Goal: Transaction & Acquisition: Purchase product/service

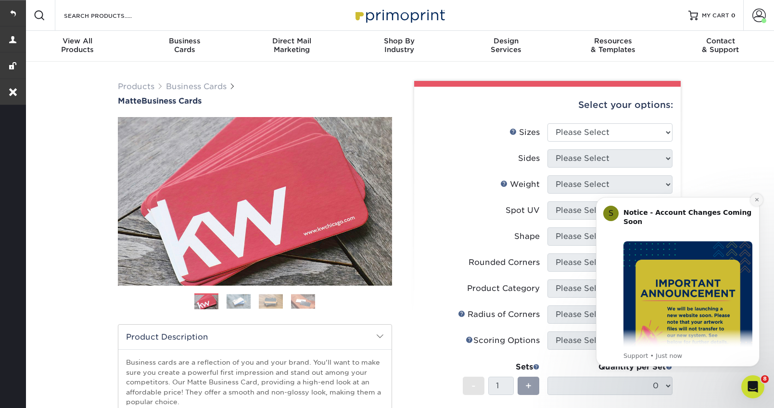
click at [757, 200] on icon "Dismiss notification" at bounding box center [757, 199] width 5 height 5
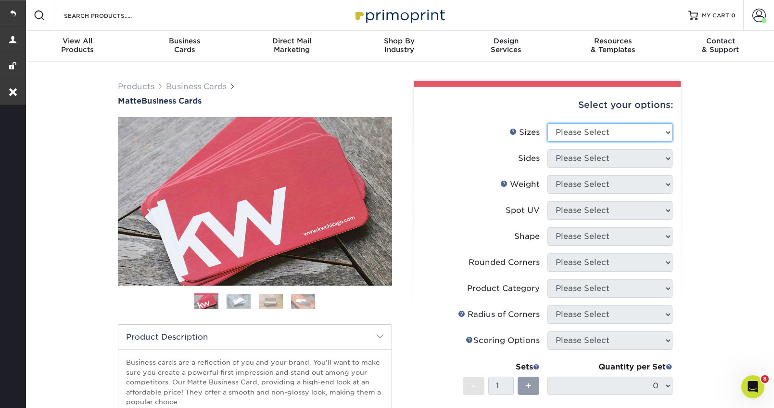
click at [586, 133] on select "Please Select 1.5" x 3.5" - Mini 1.75" x 3.5" - Mini 2" x 2" - Square 2" x 3" -…" at bounding box center [610, 132] width 125 height 18
select select "2.00x3.50"
click at [548, 123] on select "Please Select 1.5" x 3.5" - Mini 1.75" x 3.5" - Mini 2" x 2" - Square 2" x 3" -…" at bounding box center [610, 132] width 125 height 18
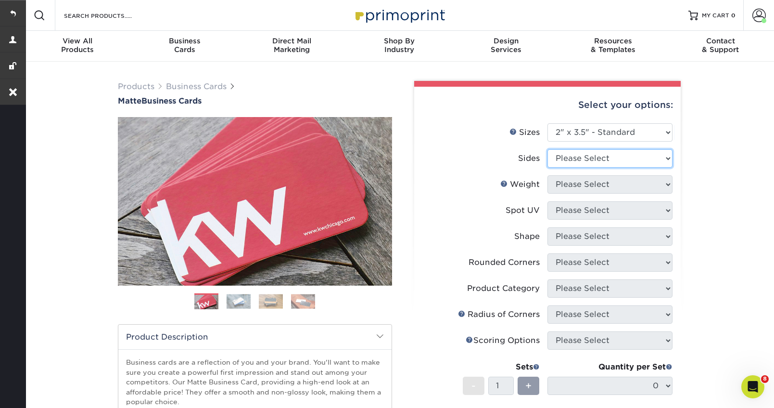
click at [570, 162] on select "Please Select Print Both Sides Print Front Only" at bounding box center [610, 158] width 125 height 18
select select "13abbda7-1d64-4f25-8bb2-c179b224825d"
click at [548, 149] on select "Please Select Print Both Sides Print Front Only" at bounding box center [610, 158] width 125 height 18
click at [569, 182] on select "Please Select" at bounding box center [610, 184] width 125 height 18
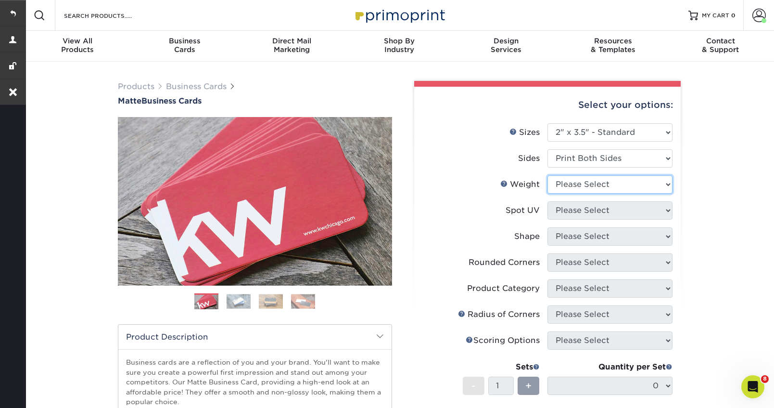
select select "16PT"
click at [548, 175] on select "Please Select 16PT 14PT" at bounding box center [610, 184] width 125 height 18
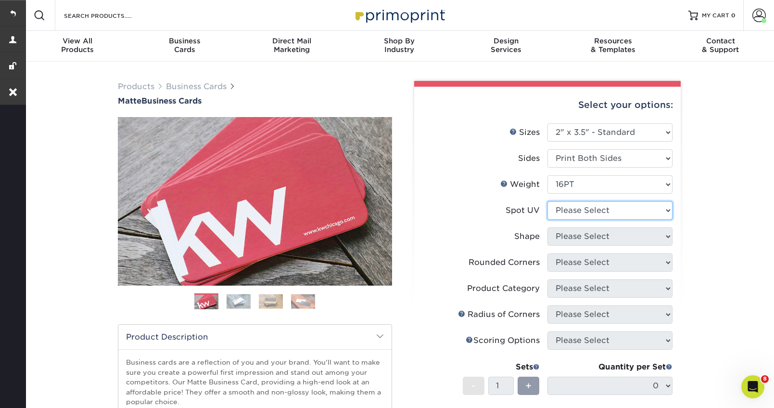
click at [600, 203] on select "Please Select No Spot UV Front and Back (Both Sides) Front Only Back Only" at bounding box center [610, 210] width 125 height 18
select select "3"
click at [548, 201] on select "Please Select No Spot UV Front and Back (Both Sides) Front Only Back Only" at bounding box center [610, 210] width 125 height 18
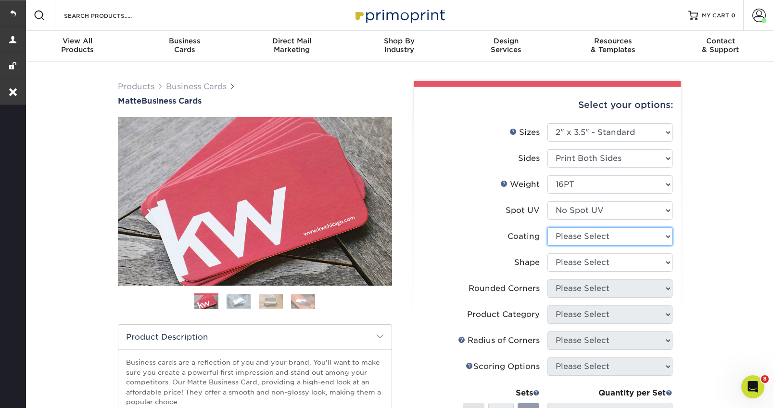
click at [592, 239] on select at bounding box center [610, 236] width 125 height 18
select select "121bb7b5-3b4d-429f-bd8d-bbf80e953313"
click at [548, 227] on select at bounding box center [610, 236] width 125 height 18
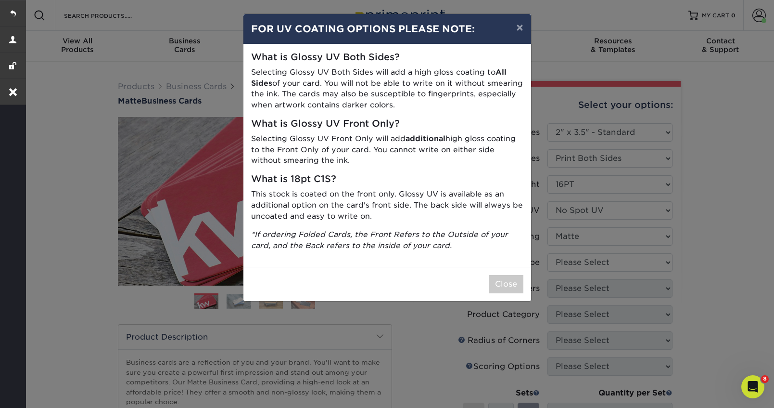
click at [498, 295] on div "Close" at bounding box center [388, 284] width 288 height 34
click at [502, 281] on button "Close" at bounding box center [506, 284] width 35 height 18
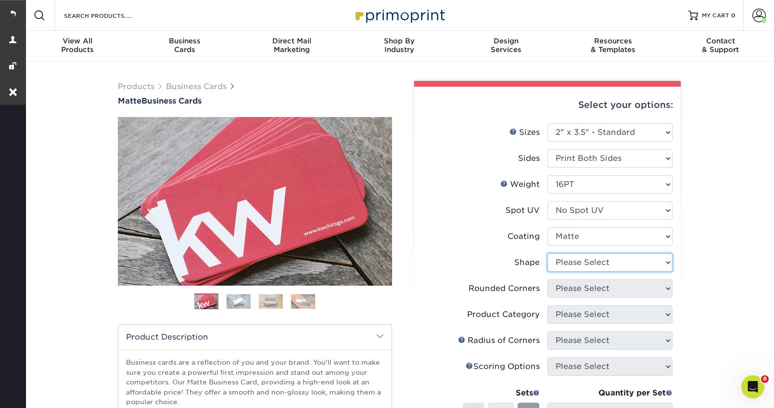
click at [639, 265] on select "Please Select Standard Oval" at bounding box center [610, 262] width 125 height 18
select select "standard"
click at [548, 253] on select "Please Select Standard Oval" at bounding box center [610, 262] width 125 height 18
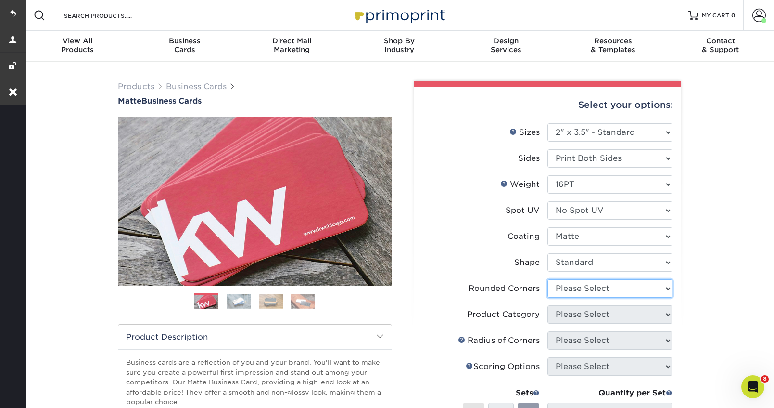
click at [618, 288] on select "Please Select Yes - Round 2 Corners Yes - Round 4 Corners No" at bounding box center [610, 288] width 125 height 18
select select "0"
click at [548, 279] on select "Please Select Yes - Round 2 Corners Yes - Round 4 Corners No" at bounding box center [610, 288] width 125 height 18
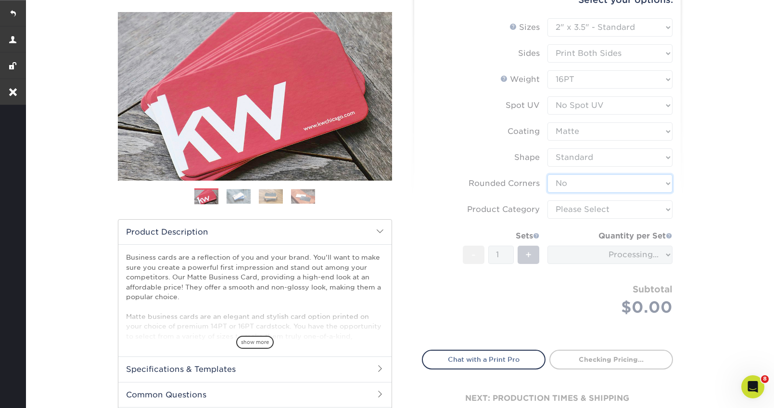
scroll to position [141, 0]
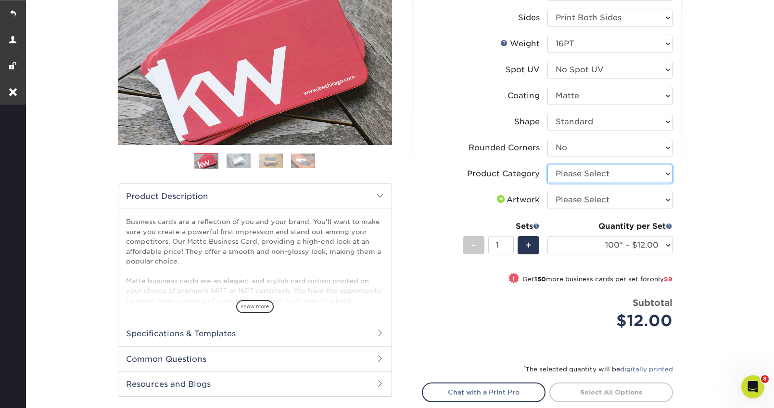
click at [644, 176] on select "Please Select Business Cards" at bounding box center [610, 174] width 125 height 18
select select "3b5148f1-0588-4f88-a218-97bcfdce65c1"
click at [548, 165] on select "Please Select Business Cards" at bounding box center [610, 174] width 125 height 18
click at [624, 206] on select "Please Select I will upload files I need a design - $100" at bounding box center [610, 200] width 125 height 18
select select "upload"
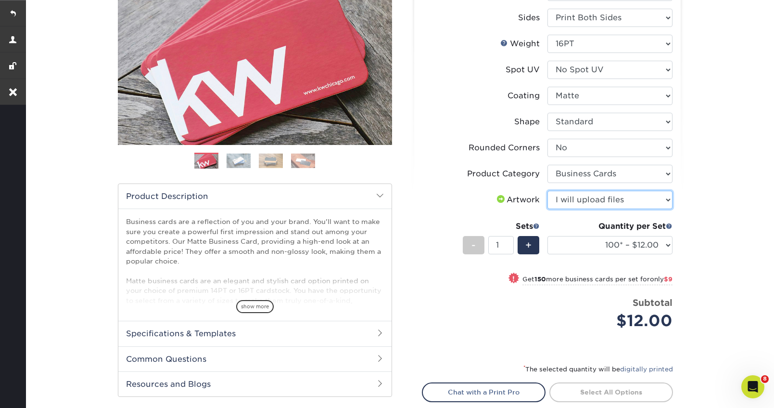
click at [548, 191] on select "Please Select I will upload files I need a design - $100" at bounding box center [610, 200] width 125 height 18
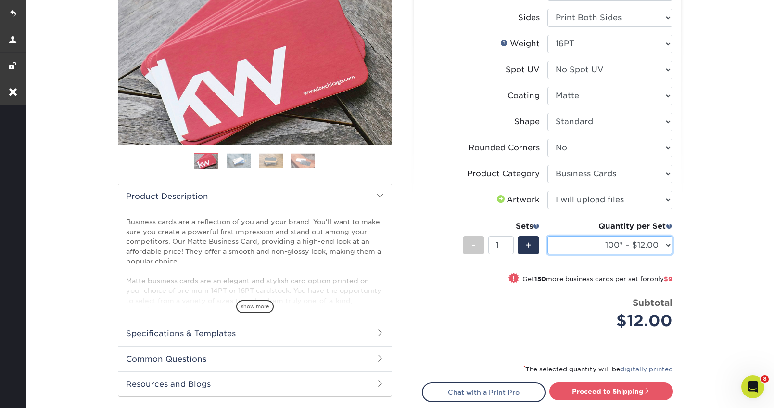
click at [608, 245] on select "100* – $12.00 250* – $21.00 500 – $42.00 1000 – $53.00 2500 – $95.00 5000 – $18…" at bounding box center [610, 245] width 125 height 18
select select "250* – $21.00"
click at [548, 236] on select "100* – $12.00 250* – $21.00 500 – $42.00 1000 – $53.00 2500 – $95.00 5000 – $18…" at bounding box center [610, 245] width 125 height 18
click at [529, 239] on span "+" at bounding box center [529, 245] width 6 height 14
type input "2"
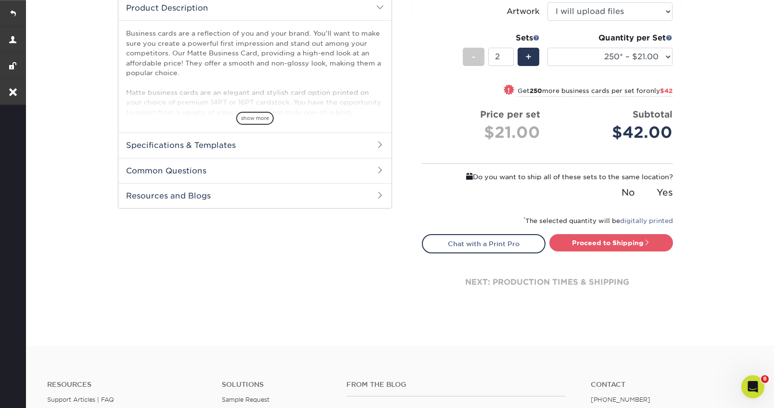
scroll to position [330, 0]
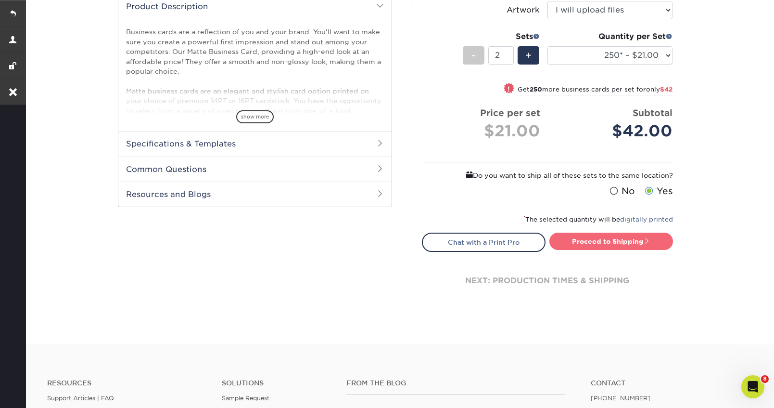
click at [612, 238] on link "Proceed to Shipping" at bounding box center [612, 240] width 124 height 17
type input "Set 1"
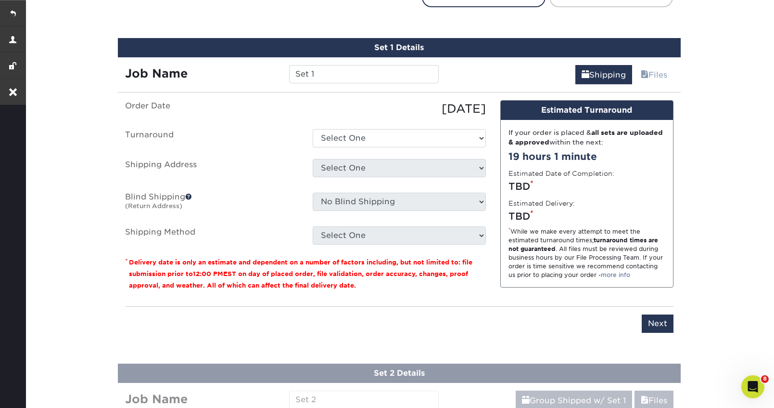
scroll to position [588, 0]
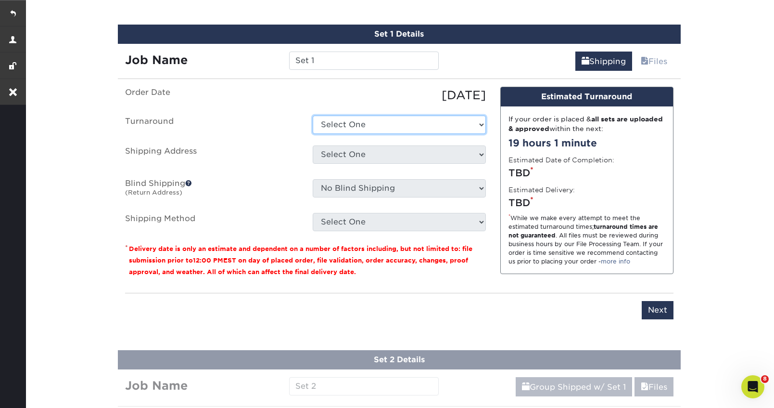
click at [386, 124] on select "Select One 2-4 Business Days 2 Day Next Business Day" at bounding box center [399, 125] width 173 height 18
click at [313, 116] on select "Select One 2-4 Business Days 2 Day Next Business Day" at bounding box center [399, 125] width 173 height 18
click at [441, 123] on select "Select One 2-4 Business Days 2 Day Next Business Day" at bounding box center [399, 125] width 173 height 18
select select "9fe09f74-13a8-4433-b0c6-7e0e9829344b"
click at [313, 116] on select "Select One 2-4 Business Days 2 Day Next Business Day" at bounding box center [399, 125] width 173 height 18
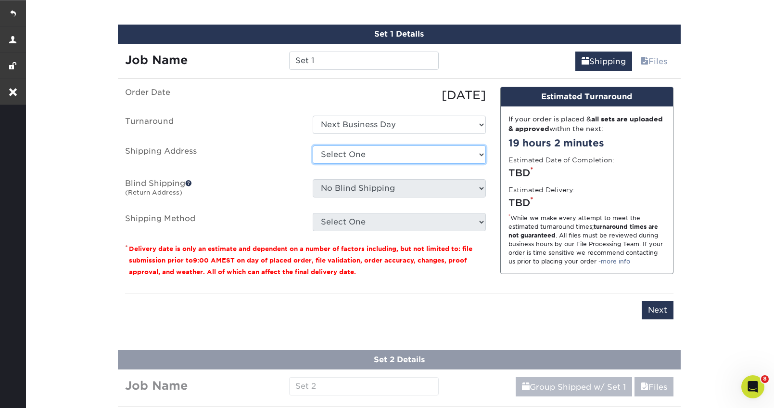
click at [380, 158] on select "Select One Ann Arbor Office Garrett Miller Greg Mathers Joseph Fryer Josh Shupp…" at bounding box center [399, 154] width 173 height 18
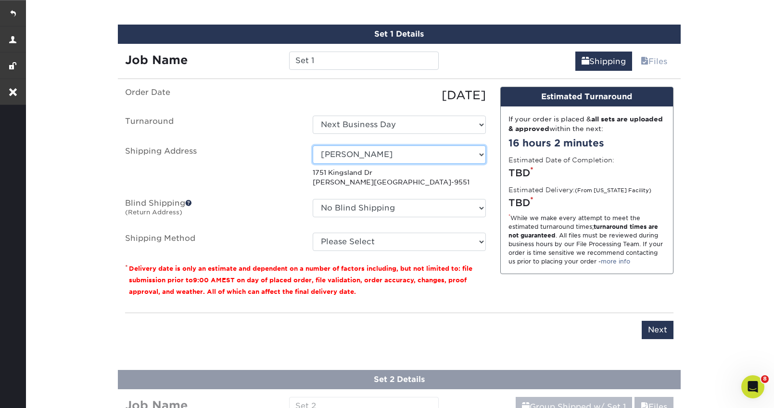
click at [480, 154] on select "Select One Ann Arbor Office Garrett Miller Greg Mathers Joseph Fryer Josh Shupp…" at bounding box center [399, 154] width 173 height 18
select select "230779"
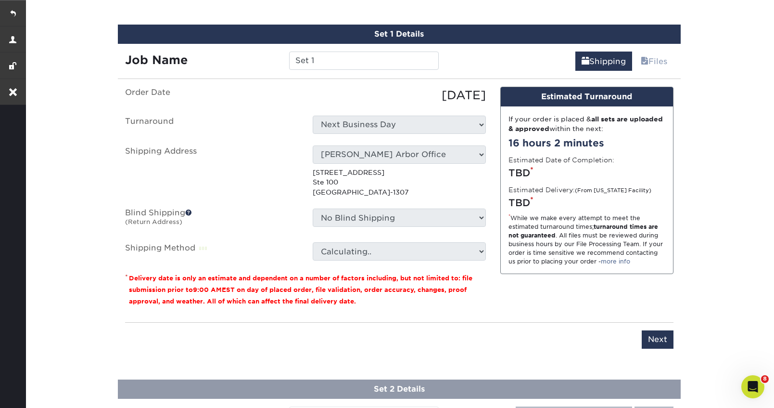
copy p "111 N Ashley St Ste 100 Ann Arbor, MI 48104-1307"
drag, startPoint x: 410, startPoint y: 192, endPoint x: 314, endPoint y: 170, distance: 98.8
click at [314, 170] on p "111 N Ashley St Ste 100 Ann Arbor, MI 48104-1307" at bounding box center [399, 181] width 173 height 29
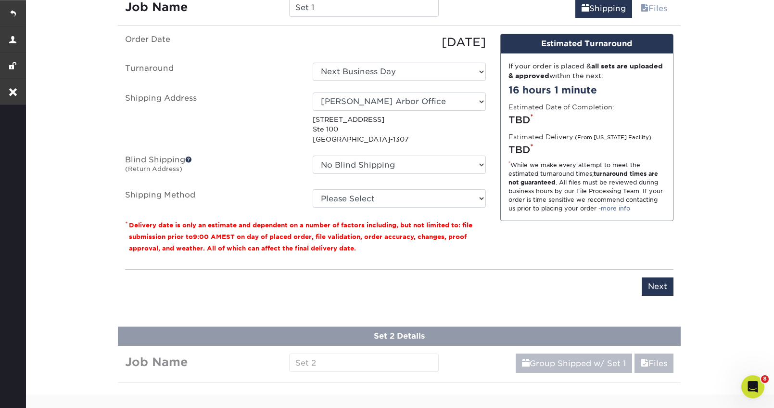
scroll to position [653, 0]
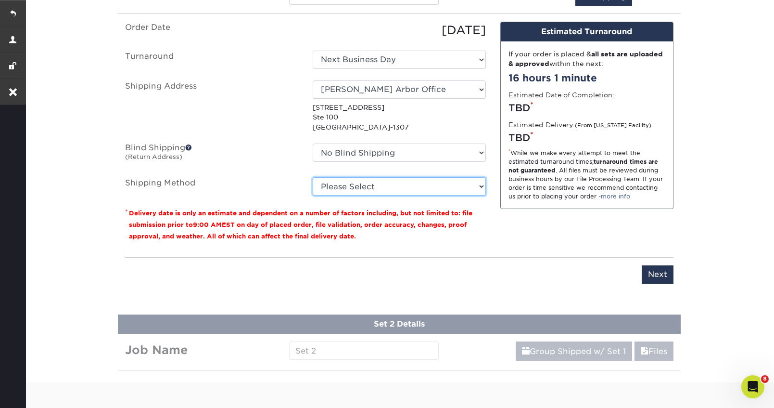
click at [358, 189] on select "Please Select Ground Shipping (+$15.68) 3 Day Shipping Service (+$20.04) 2 Day …" at bounding box center [399, 186] width 173 height 18
select select "03"
click at [313, 177] on select "Please Select Ground Shipping (+$15.68) 3 Day Shipping Service (+$20.04) 2 Day …" at bounding box center [399, 186] width 173 height 18
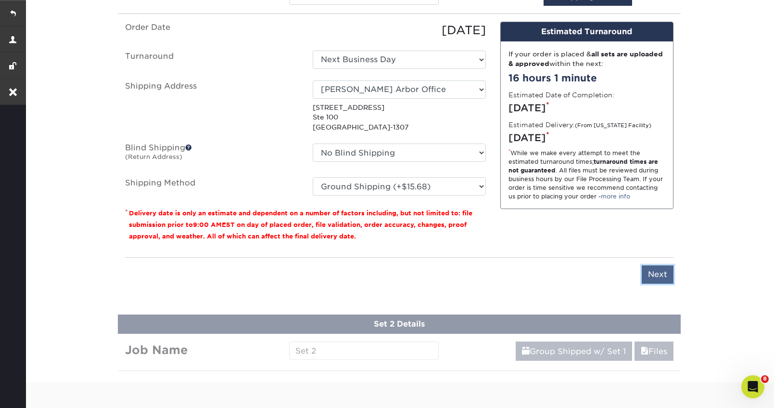
click at [670, 272] on input "Next" at bounding box center [658, 274] width 32 height 18
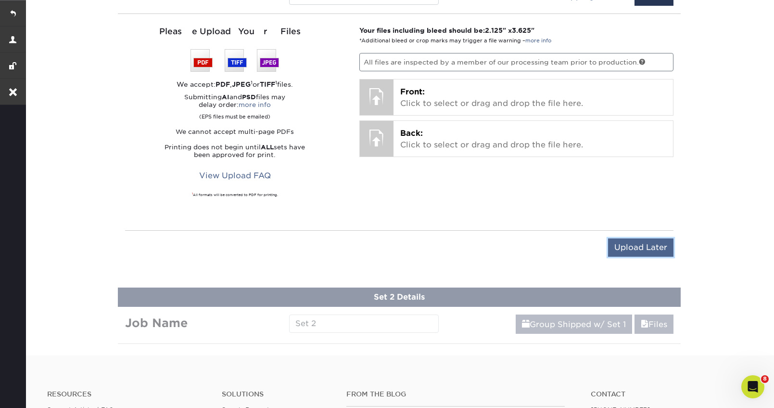
click at [636, 249] on input "Upload Later" at bounding box center [640, 247] width 65 height 18
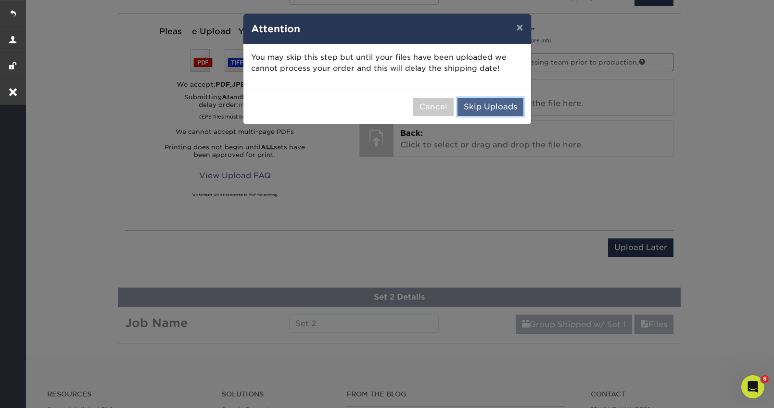
click at [506, 107] on button "Skip Uploads" at bounding box center [491, 107] width 66 height 18
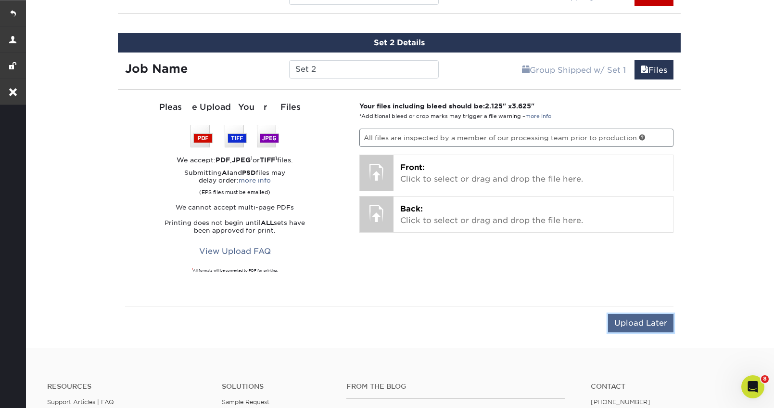
click at [627, 318] on input "Upload Later" at bounding box center [640, 323] width 65 height 18
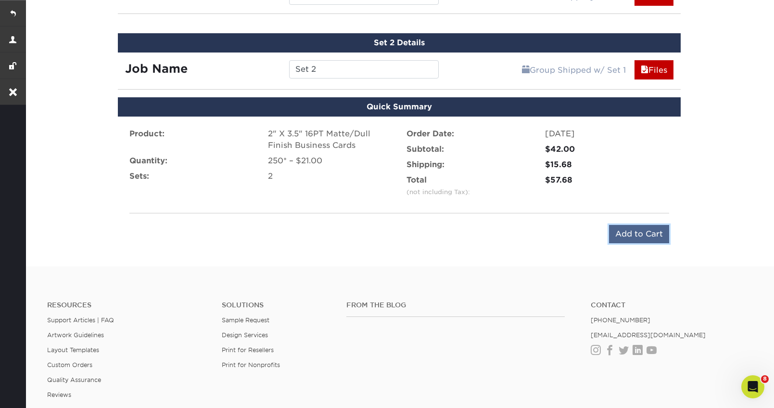
click at [632, 230] on input "Add to Cart" at bounding box center [639, 234] width 60 height 18
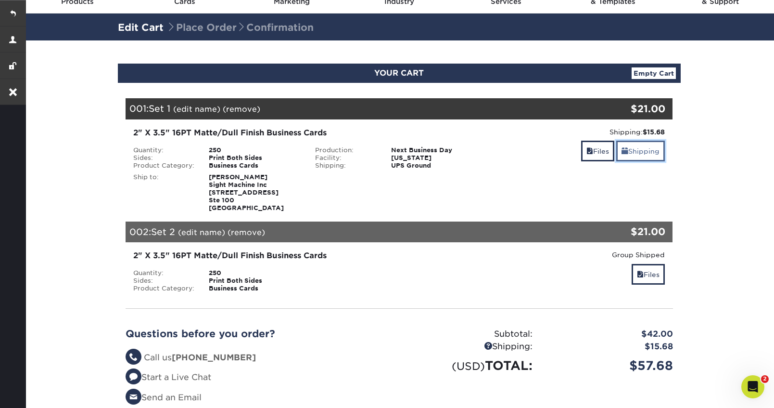
click at [644, 147] on link "Shipping" at bounding box center [641, 151] width 49 height 21
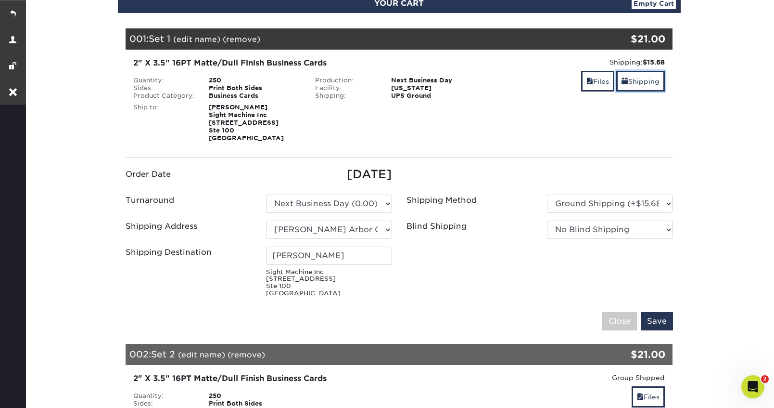
scroll to position [121, 0]
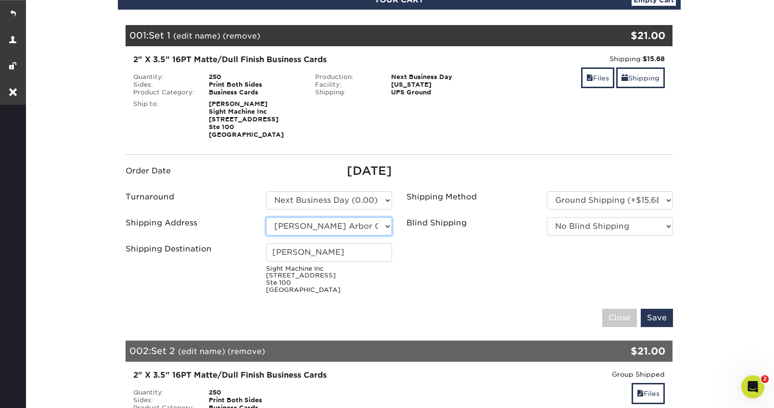
click at [367, 227] on select "Select One [PERSON_NAME] Arbor Office [PERSON_NAME] [PERSON_NAME] [PERSON_NAME]…" at bounding box center [329, 226] width 126 height 18
select select "181645"
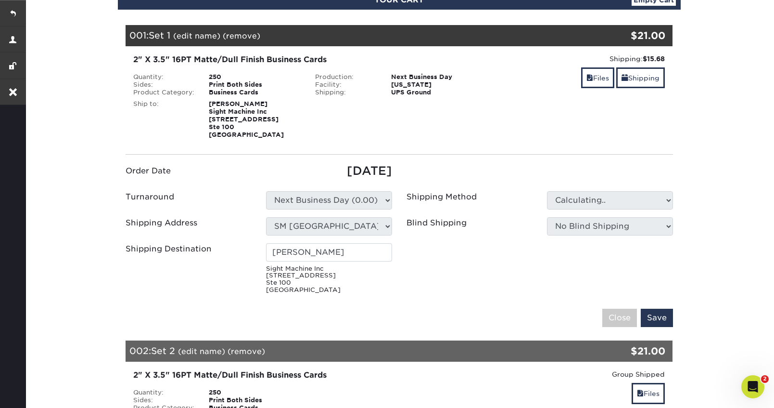
type input "[PERSON_NAME]"
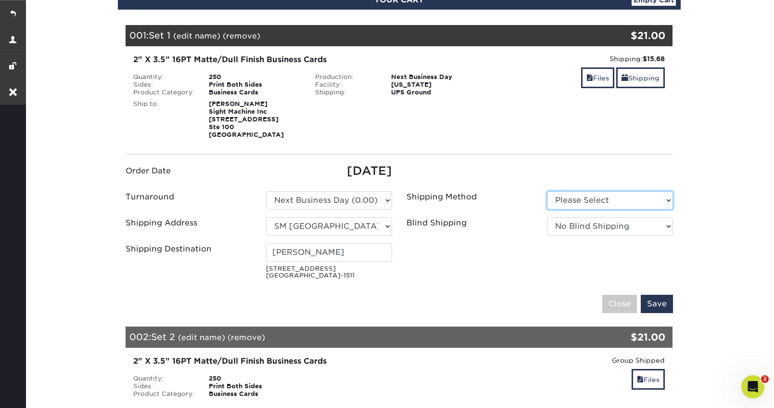
click at [609, 199] on select "Please Select Ground Shipping (+$15.68) 3 Day Shipping Service (+$18.69)" at bounding box center [610, 200] width 126 height 18
select select "03"
click at [547, 191] on select "Please Select Ground Shipping (+$15.68) 3 Day Shipping Service (+$18.69)" at bounding box center [610, 200] width 126 height 18
click at [662, 304] on input "Save" at bounding box center [657, 304] width 32 height 18
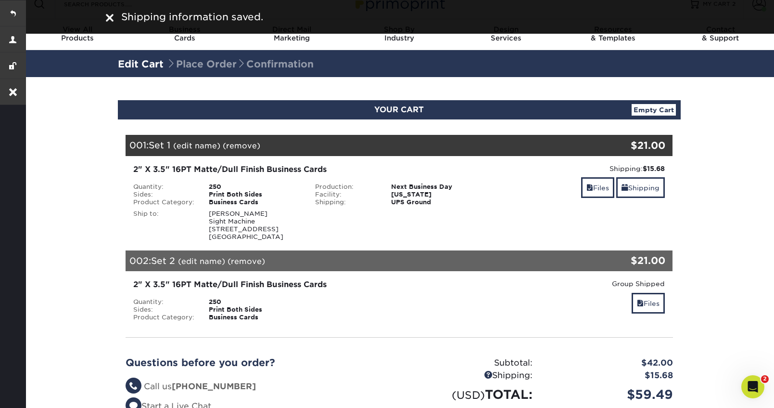
scroll to position [0, 0]
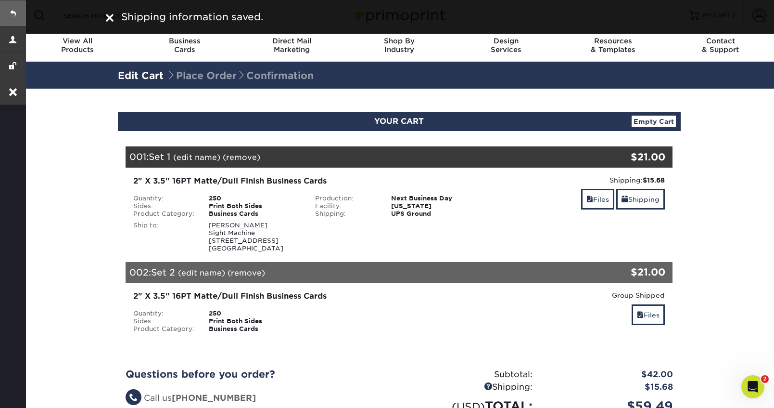
click at [20, 16] on link at bounding box center [13, 13] width 26 height 26
